Goal: Task Accomplishment & Management: Manage account settings

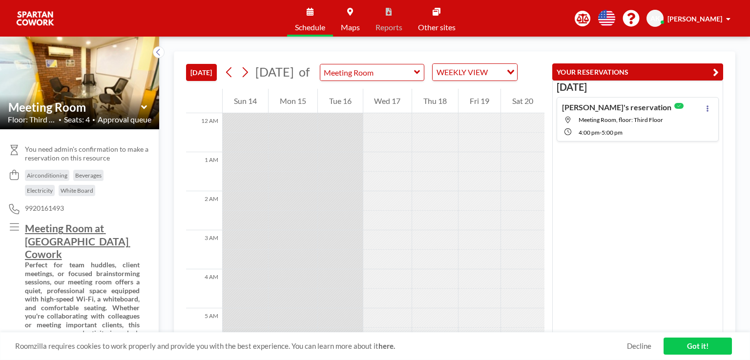
scroll to position [488, 0]
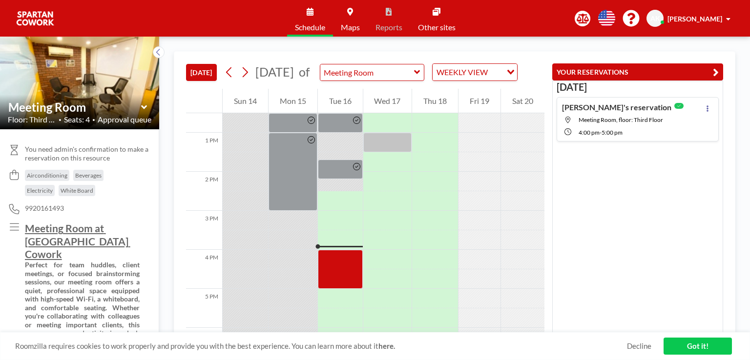
click at [610, 230] on div "Today Arun's reservation Meeting Room, floor: Third Floor 4:00 PM - 5:00 PM" at bounding box center [637, 207] width 171 height 253
click at [723, 14] on div "[PERSON_NAME]" at bounding box center [698, 19] width 63 height 10
click at [713, 49] on link "Profile" at bounding box center [701, 47] width 87 height 20
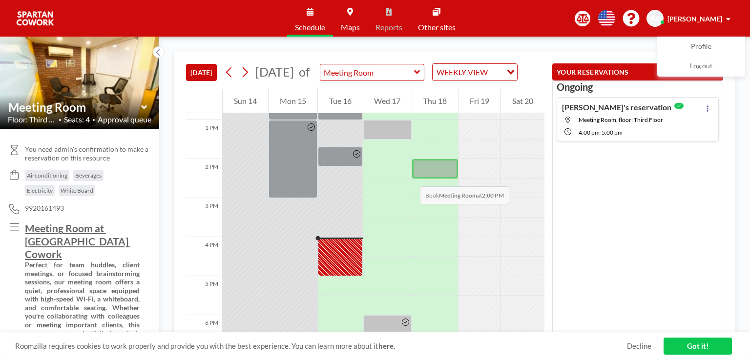
scroll to position [507, 0]
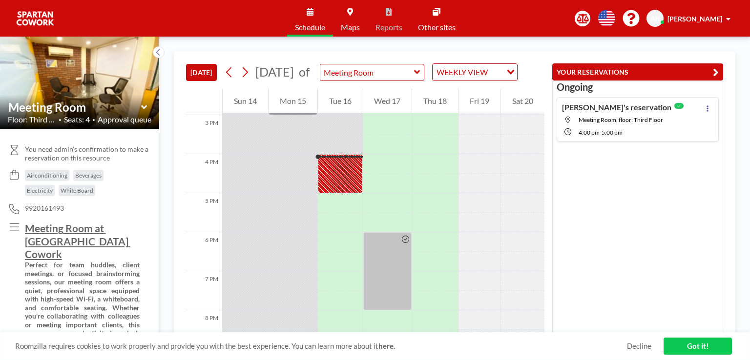
scroll to position [605, 0]
